Goal: Task Accomplishment & Management: Use online tool/utility

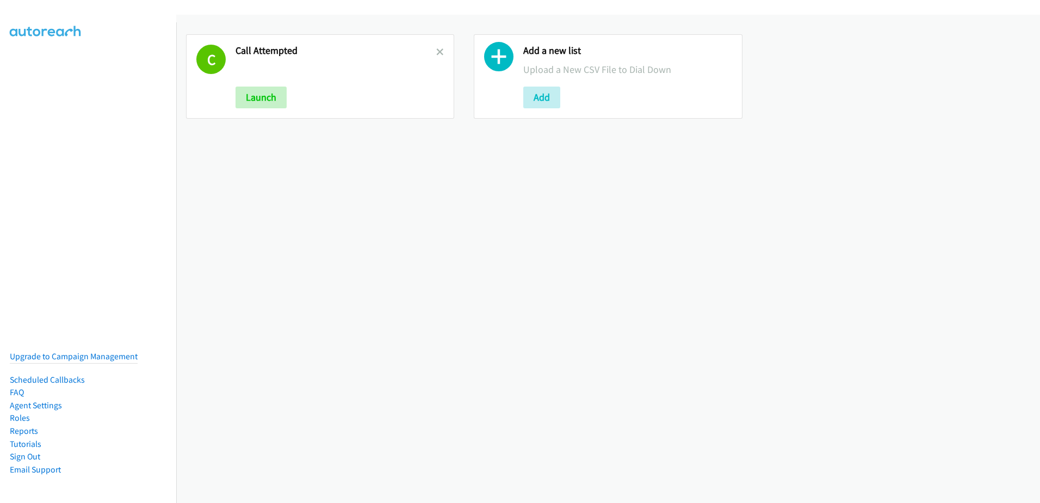
click at [235, 99] on div "C Call Attempted Launch" at bounding box center [320, 76] width 268 height 84
click at [258, 96] on button "Launch" at bounding box center [261, 98] width 51 height 22
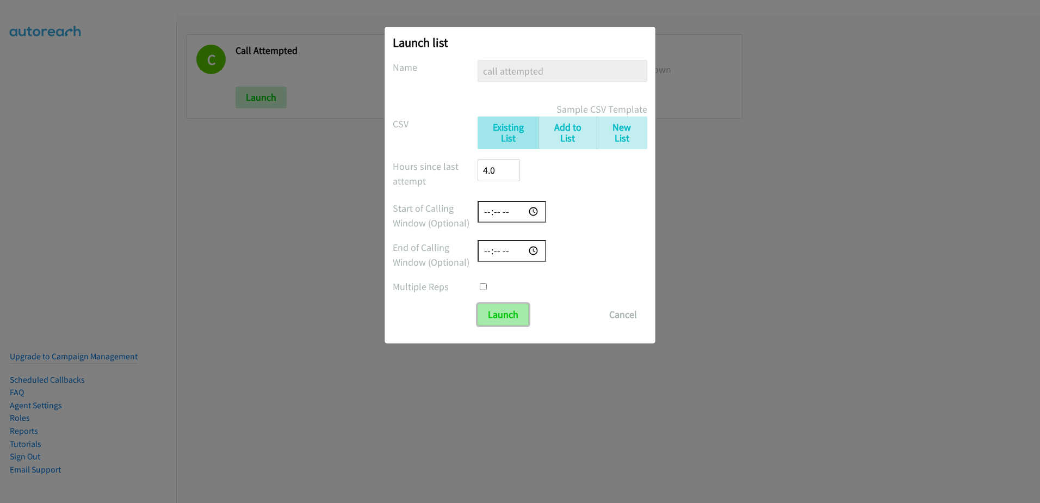
click at [498, 304] on input "Launch" at bounding box center [503, 315] width 51 height 22
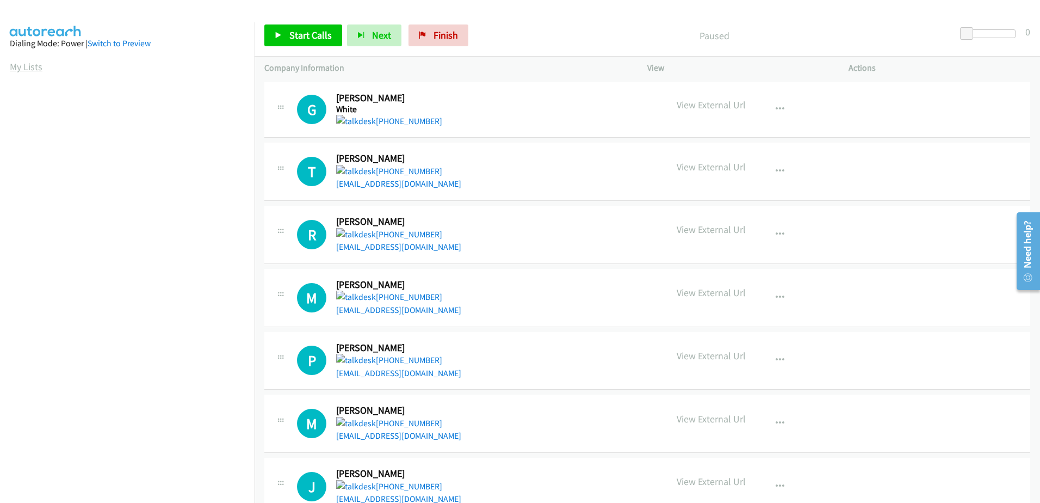
click at [26, 65] on link "My Lists" at bounding box center [26, 66] width 33 height 13
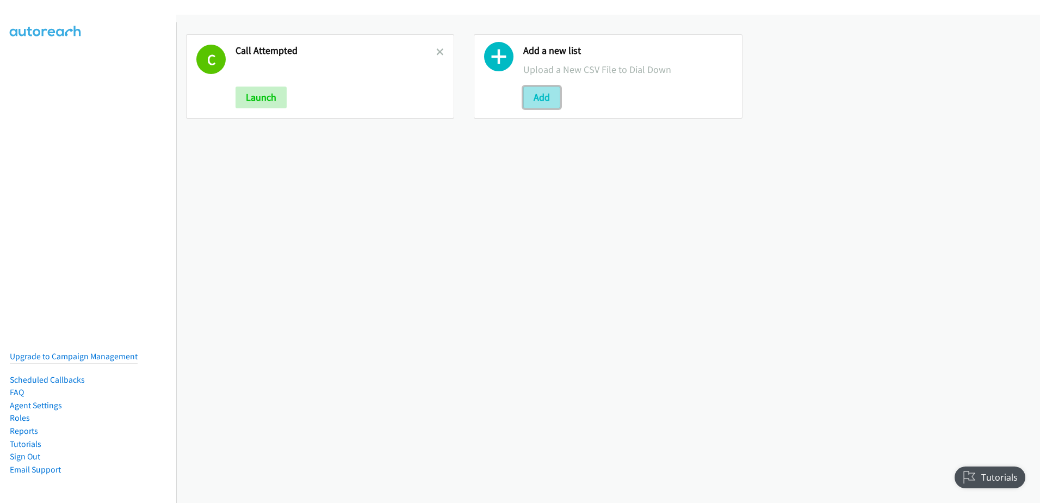
click at [544, 102] on button "Add" at bounding box center [541, 98] width 37 height 22
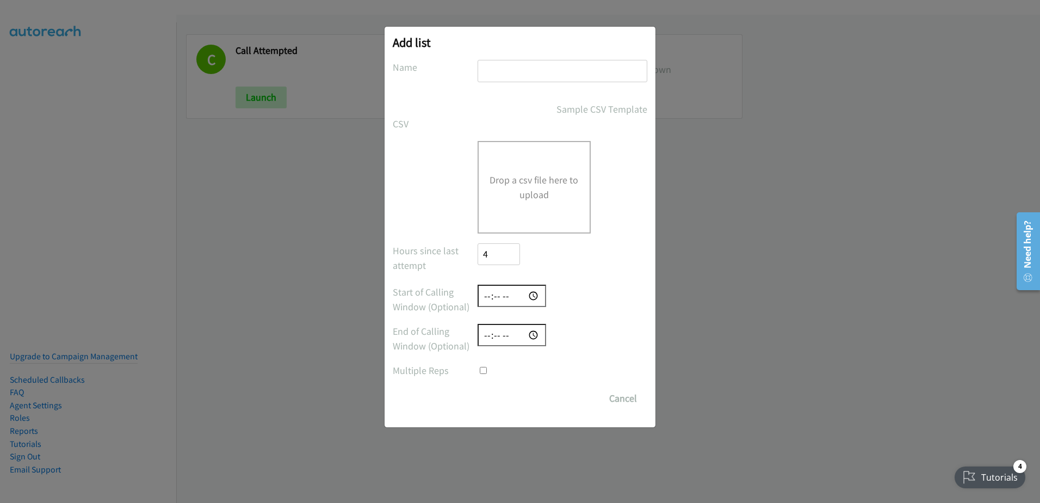
checkbox input "true"
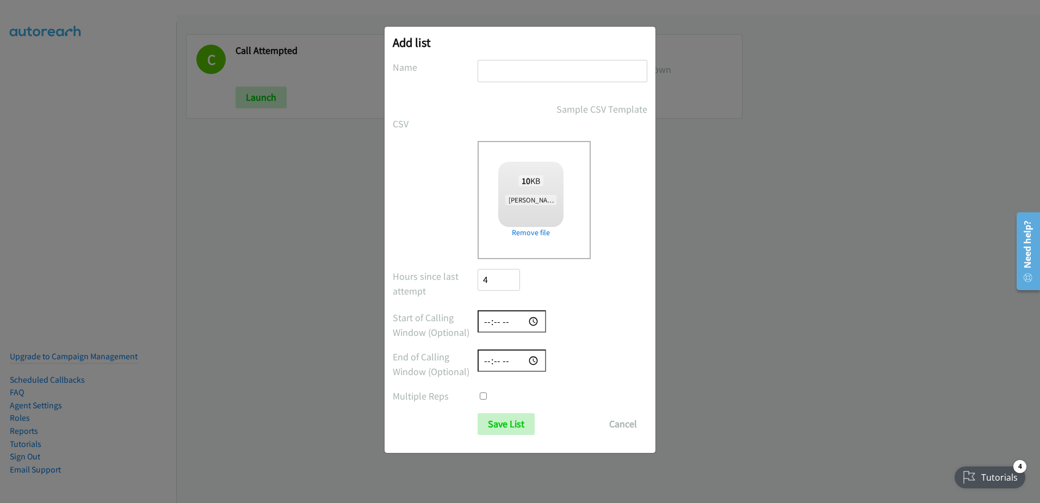
drag, startPoint x: 534, startPoint y: 61, endPoint x: 535, endPoint y: 67, distance: 5.5
click at [534, 61] on input "text" at bounding box center [563, 71] width 170 height 22
type input "kkk"
click at [498, 423] on input "Save List" at bounding box center [506, 424] width 57 height 22
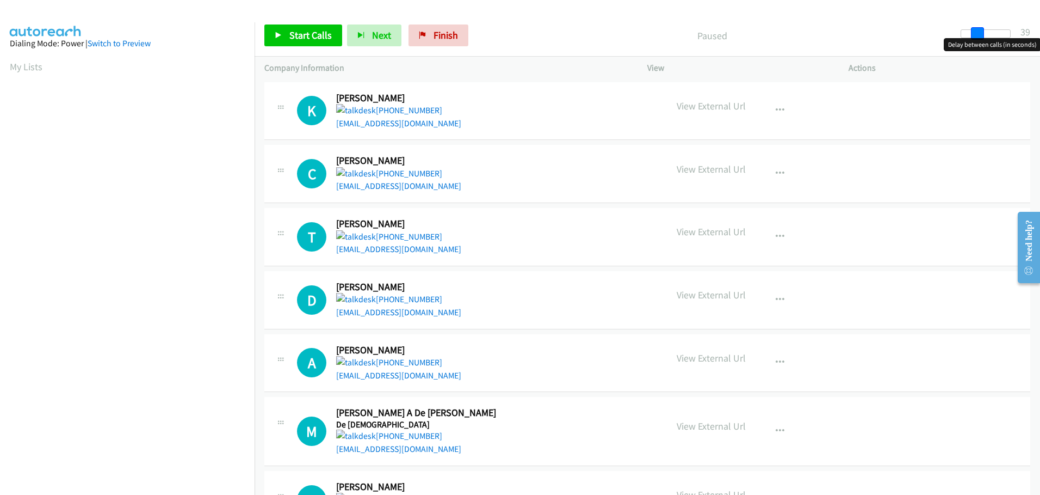
drag, startPoint x: 970, startPoint y: 31, endPoint x: 986, endPoint y: 35, distance: 16.4
click at [986, 35] on div at bounding box center [986, 33] width 50 height 9
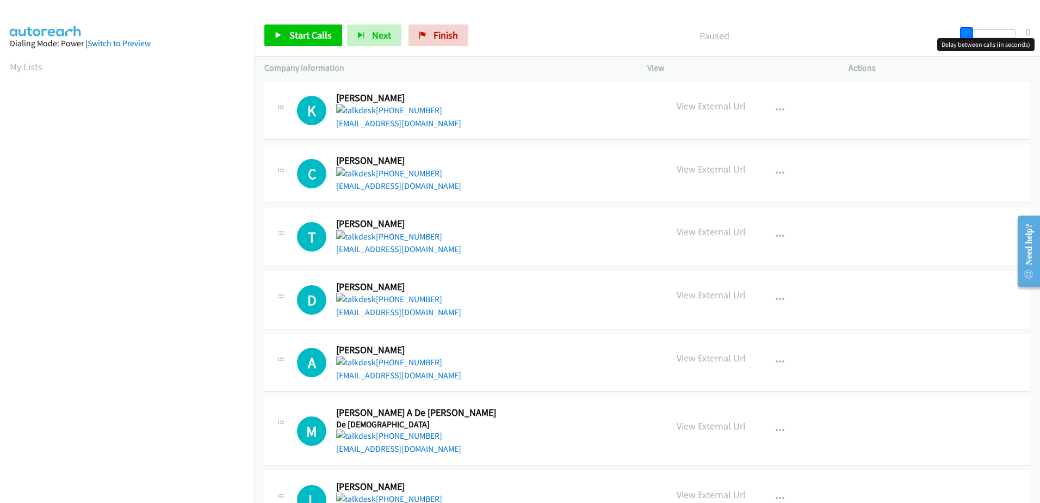
drag, startPoint x: 981, startPoint y: 36, endPoint x: 924, endPoint y: 45, distance: 57.2
click at [924, 45] on div "Start Calls Pause Next Finish Paused 0" at bounding box center [648, 36] width 786 height 42
